Goal: Task Accomplishment & Management: Use online tool/utility

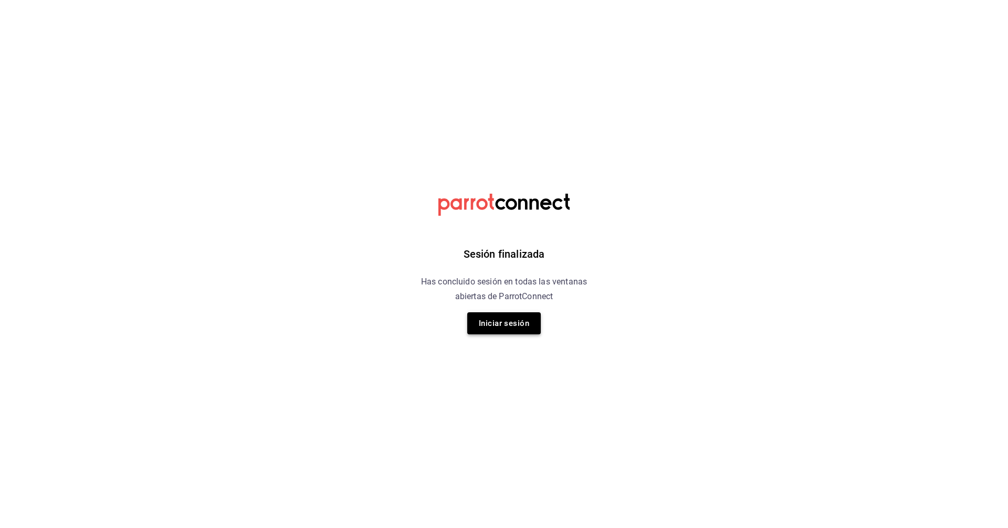
click at [525, 326] on button "Iniciar sesión" at bounding box center [503, 323] width 73 height 22
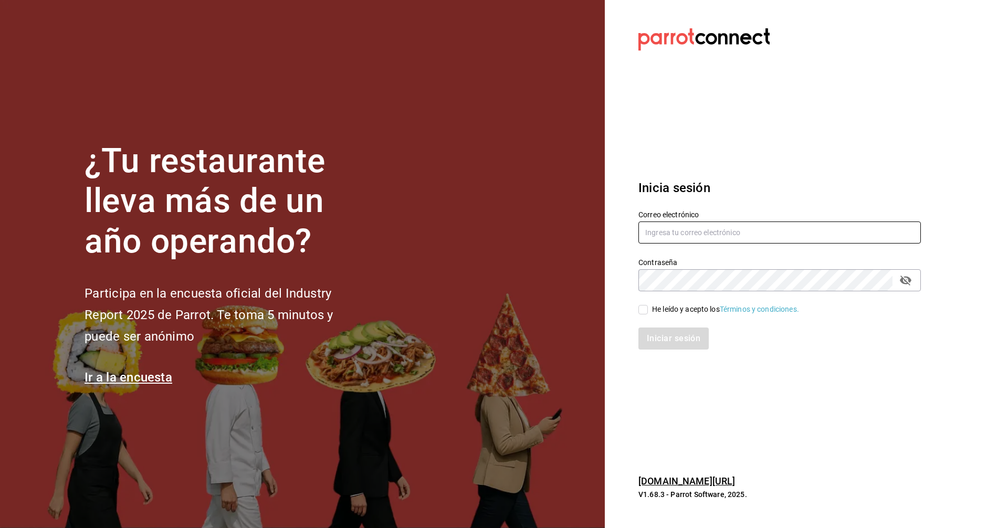
type input "[EMAIL_ADDRESS][DOMAIN_NAME]"
click at [644, 305] on input "He leído y acepto los Términos y condiciones." at bounding box center [642, 309] width 9 height 9
checkbox input "true"
click at [690, 332] on button "Iniciar sesión" at bounding box center [673, 339] width 71 height 22
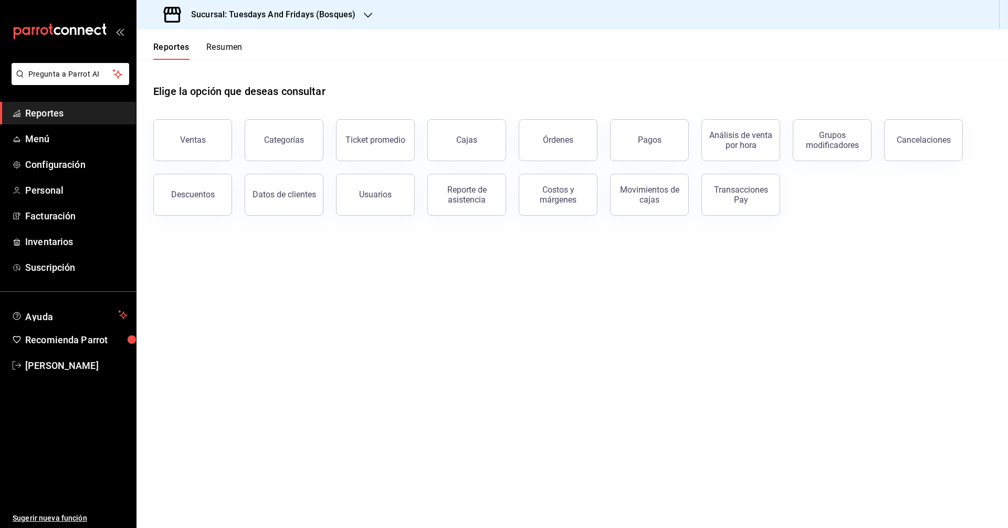
click at [59, 118] on span "Reportes" at bounding box center [76, 113] width 102 height 14
click at [480, 199] on div "Reporte de asistencia" at bounding box center [466, 195] width 65 height 20
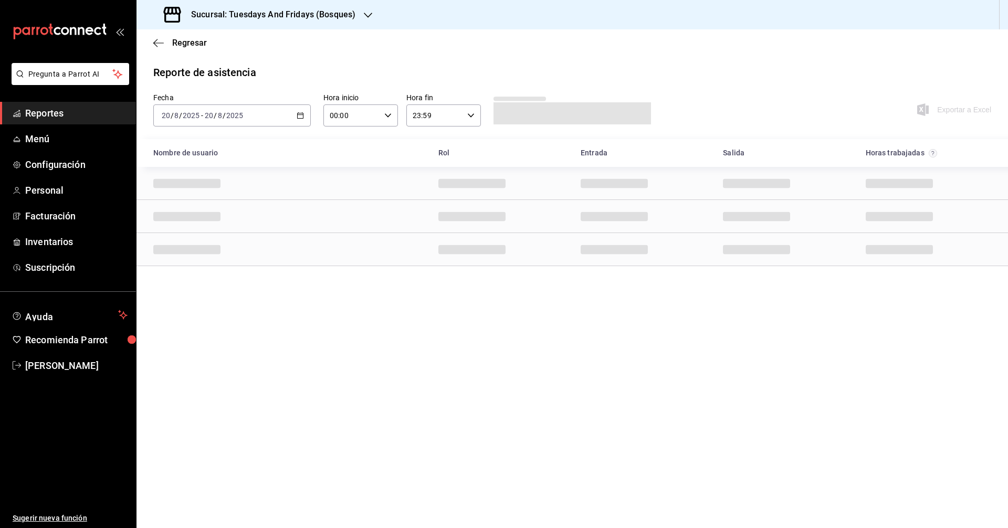
click at [333, 15] on h3 "Sucursal: Tuesdays And Fridays (Bosques)" at bounding box center [269, 14] width 173 height 13
click at [244, 91] on span "Tuesdays And Fridays (Canteras)" at bounding box center [200, 92] width 110 height 11
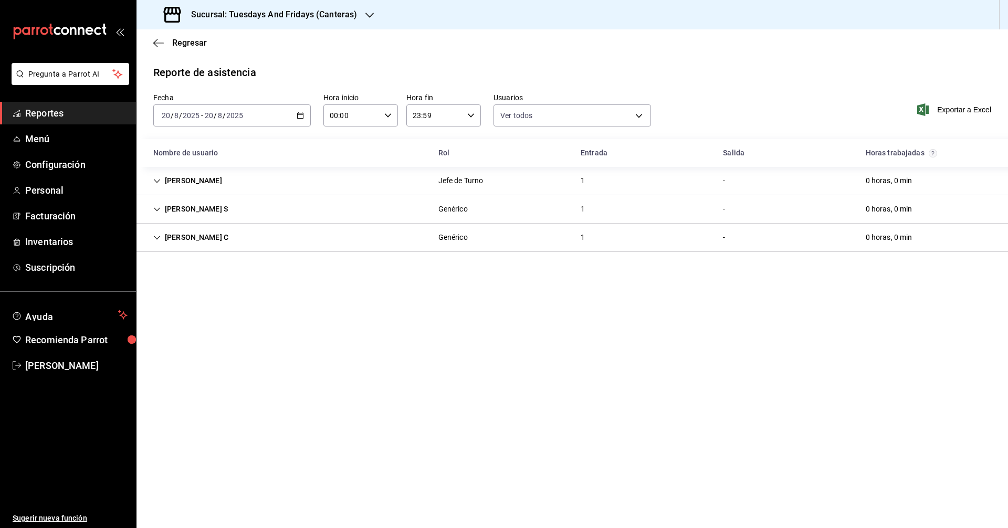
click at [298, 119] on \(Stroke\) "button" at bounding box center [300, 116] width 6 height 6
click at [181, 263] on span "Rango de fechas" at bounding box center [202, 265] width 81 height 11
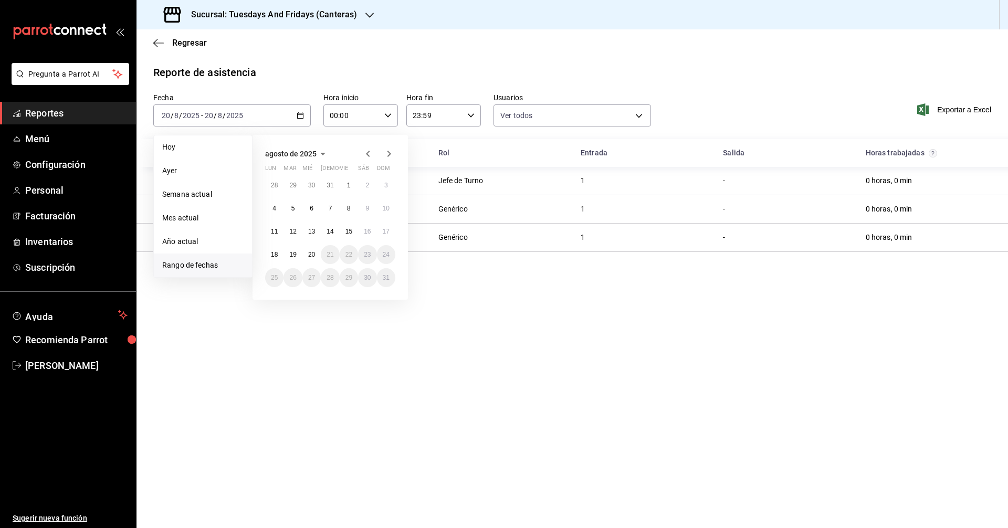
click at [367, 156] on icon "button" at bounding box center [368, 153] width 13 height 13
click at [387, 158] on icon "button" at bounding box center [389, 153] width 13 height 13
click at [293, 207] on abbr "5" at bounding box center [293, 208] width 4 height 7
click at [371, 208] on button "9" at bounding box center [367, 208] width 18 height 19
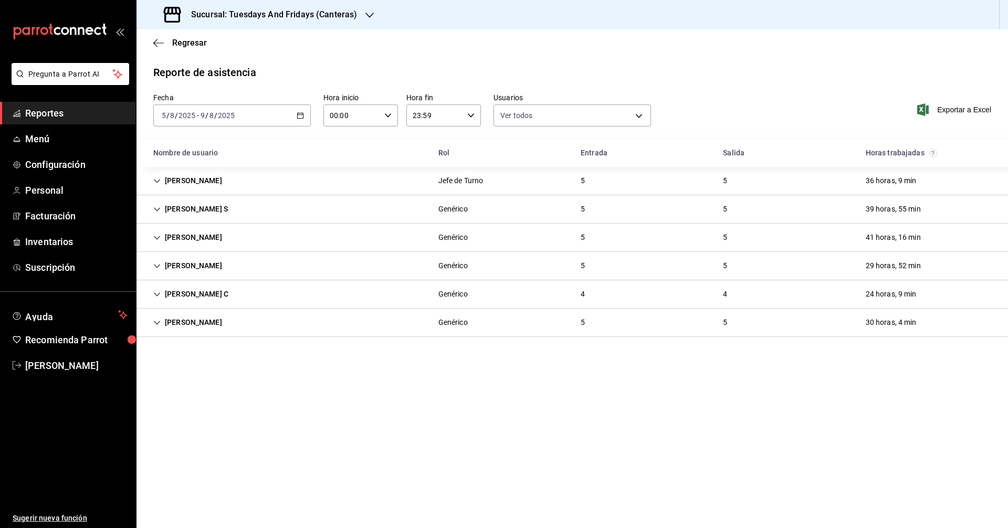
click at [945, 113] on span "Exportar a Excel" at bounding box center [955, 109] width 72 height 13
click at [971, 104] on span "Exportar a Excel" at bounding box center [955, 109] width 72 height 13
click at [300, 117] on icon "button" at bounding box center [300, 115] width 7 height 7
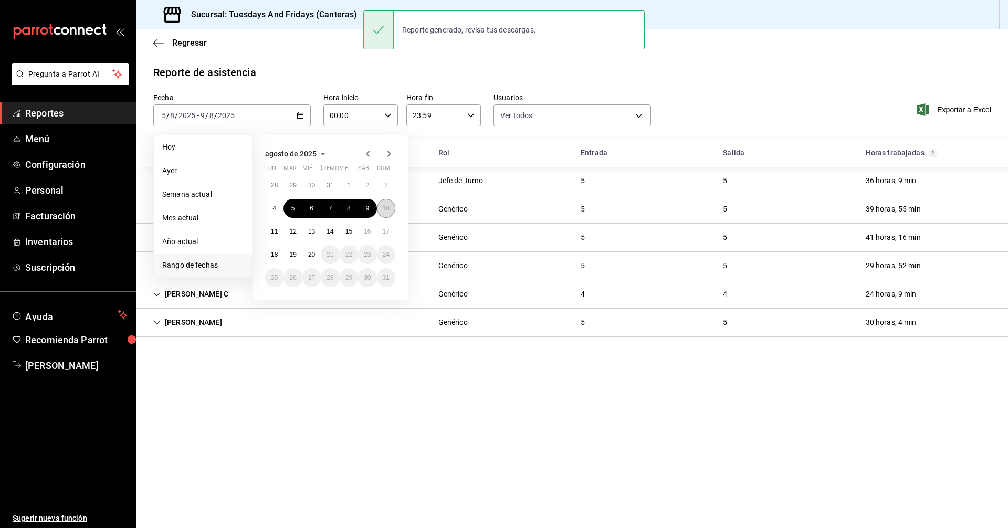
click at [383, 208] on abbr "10" at bounding box center [386, 208] width 7 height 7
click at [294, 251] on abbr "19" at bounding box center [292, 254] width 7 height 7
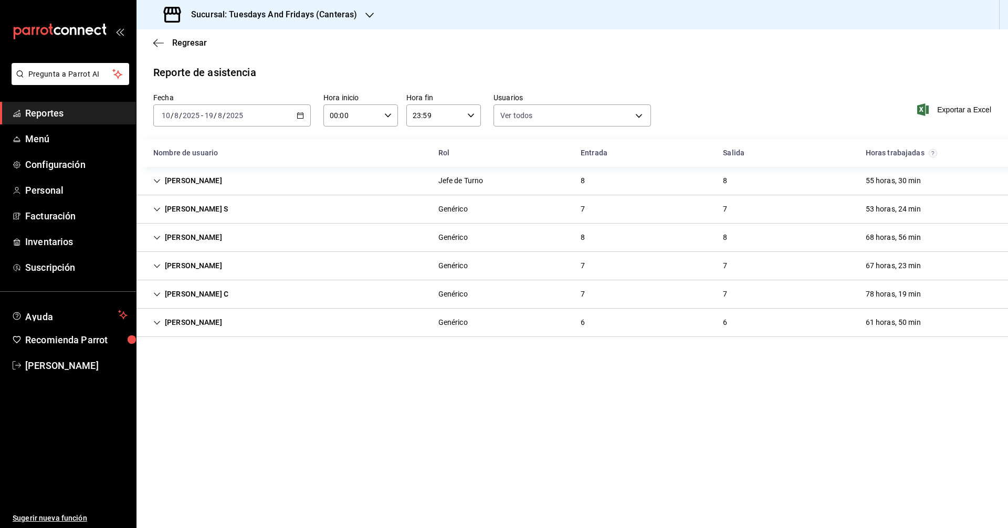
click at [951, 117] on div "Exportar a Excel" at bounding box center [911, 110] width 157 height 34
click at [954, 112] on span "Exportar a Excel" at bounding box center [955, 109] width 72 height 13
click at [336, 4] on div "Sucursal: Tuesdays And Fridays (Canteras)" at bounding box center [261, 14] width 233 height 29
click at [247, 76] on div "Tuesdays And Fridays (Cuatro Hojas)" at bounding box center [214, 69] width 157 height 24
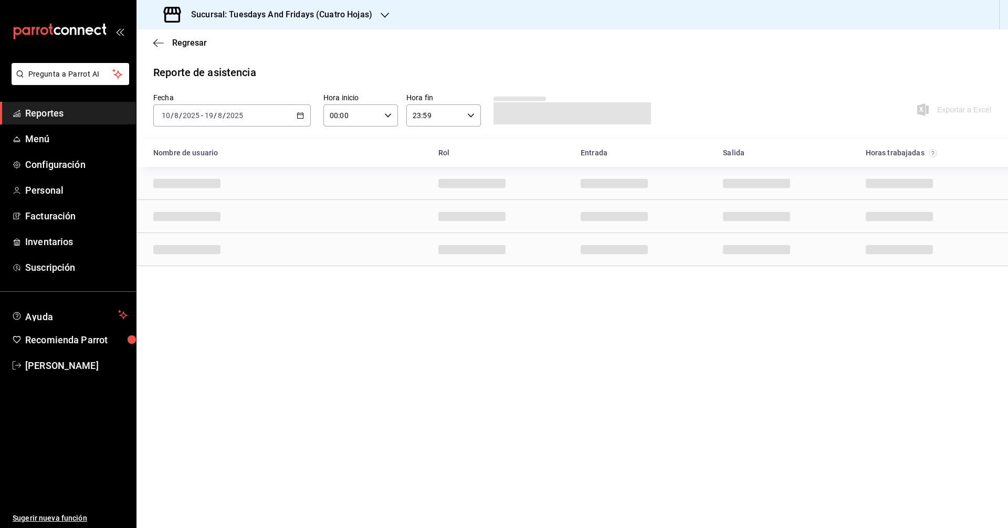
click at [616, 421] on main "Regresar Reporte de asistencia Fecha 2025-08-10 10 / 8 / 2025 - 2025-08-19 19 /…" at bounding box center [571, 278] width 871 height 499
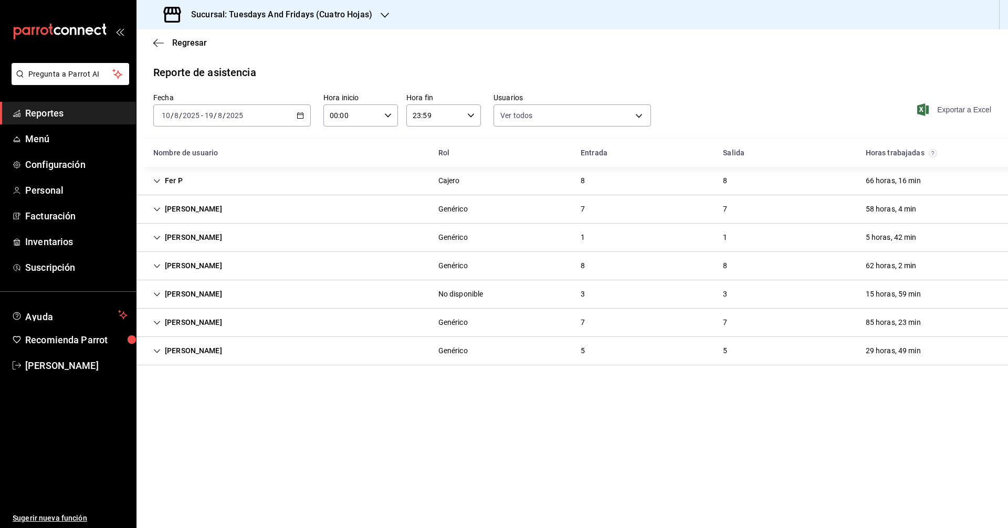
click at [940, 111] on span "Exportar a Excel" at bounding box center [955, 109] width 72 height 13
